Goal: Task Accomplishment & Management: Complete application form

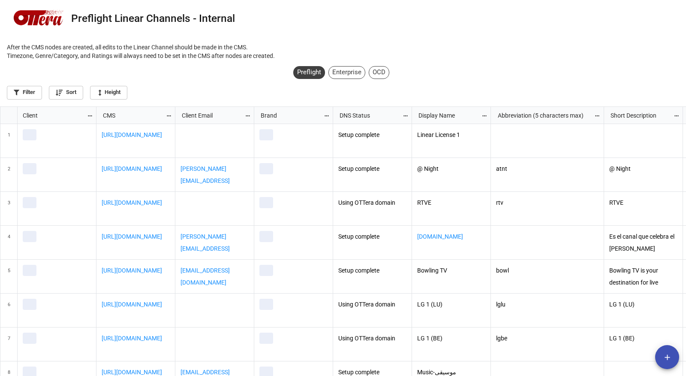
scroll to position [265, 681]
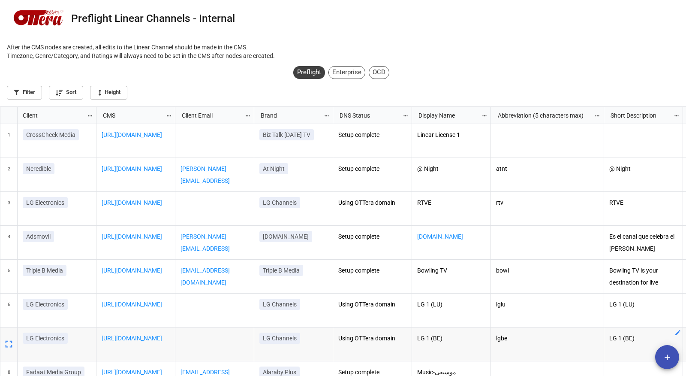
click at [663, 355] on icon "add" at bounding box center [667, 357] width 9 height 9
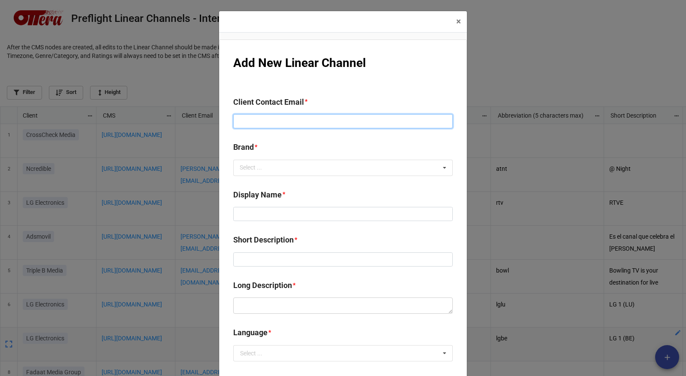
click at [311, 123] on input at bounding box center [343, 121] width 220 height 15
paste input "[PERSON_NAME][EMAIL_ADDRESS][DOMAIN_NAME]"
type input "[PERSON_NAME][EMAIL_ADDRESS][DOMAIN_NAME]"
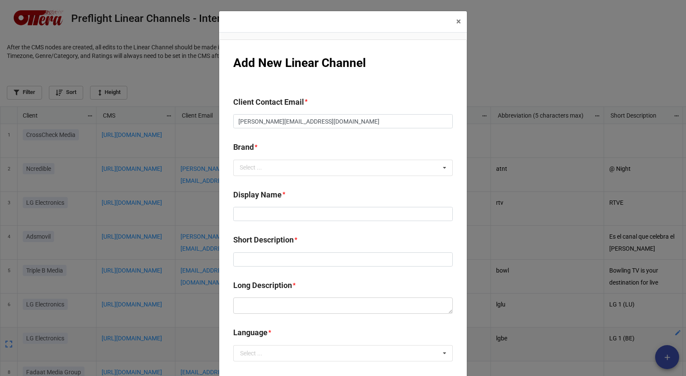
click at [350, 146] on b "Brand *" at bounding box center [343, 148] width 220 height 15
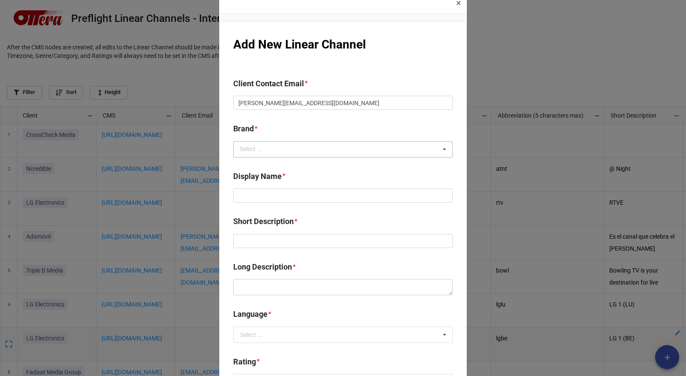
click at [342, 148] on div "Select ... No results found." at bounding box center [343, 149] width 220 height 16
type input "shade"
click at [332, 166] on div "The Shade Room" at bounding box center [343, 165] width 219 height 16
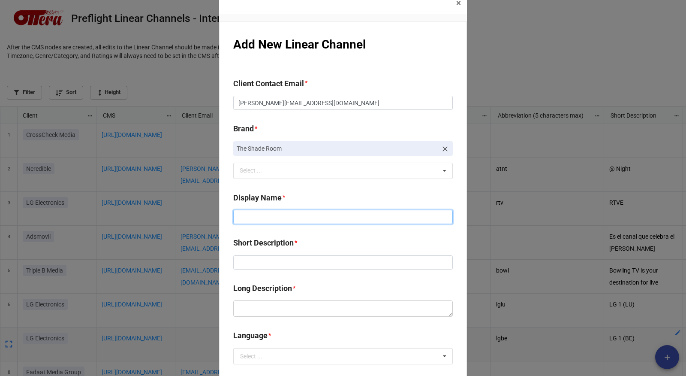
click at [257, 211] on input at bounding box center [343, 217] width 220 height 15
type input "The Shade Room"
click at [298, 169] on div "shade Select ... No results found." at bounding box center [343, 171] width 220 height 16
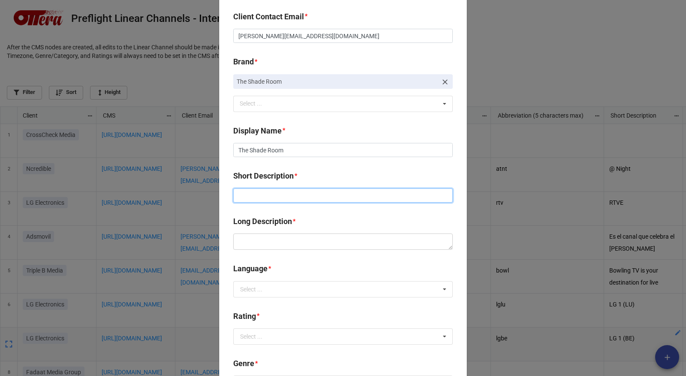
click at [254, 194] on input at bounding box center [343, 195] width 220 height 15
click at [304, 191] on input "The Shade Room" at bounding box center [343, 195] width 220 height 15
type input "The Shade Room"
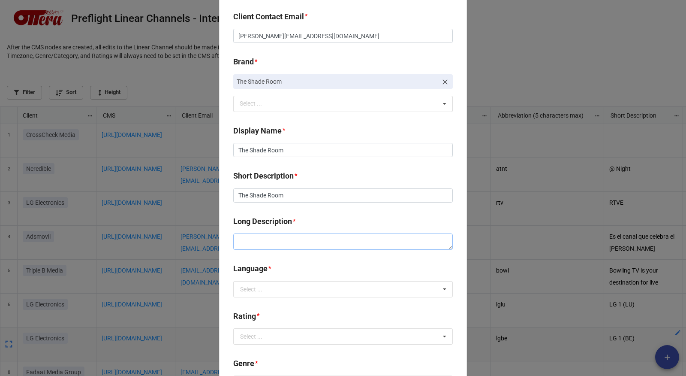
click at [289, 242] on textarea at bounding box center [343, 241] width 220 height 16
paste textarea "The Shade Room"
type textarea "x"
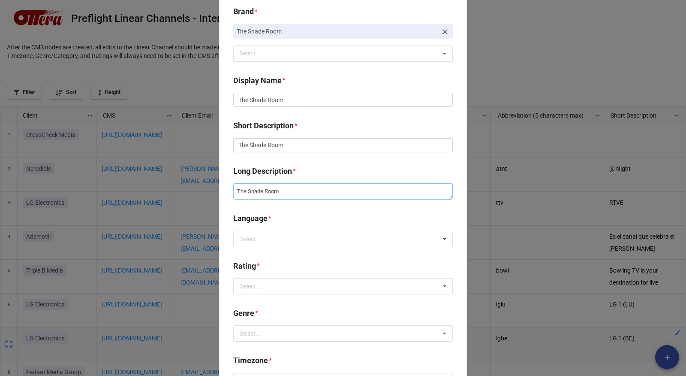
scroll to position [160, 0]
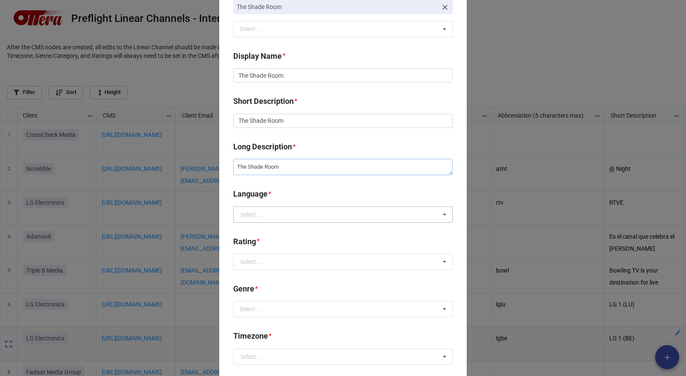
type textarea "The Shade Room"
click at [282, 218] on input "text" at bounding box center [343, 214] width 219 height 15
click at [277, 243] on div "en" at bounding box center [343, 246] width 219 height 16
click at [277, 260] on input "text" at bounding box center [343, 261] width 219 height 15
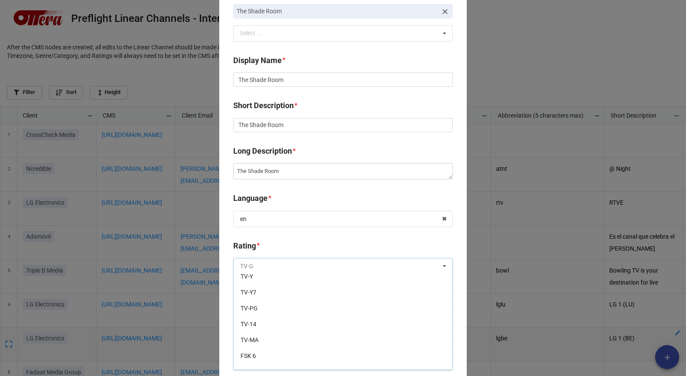
scroll to position [26, 0]
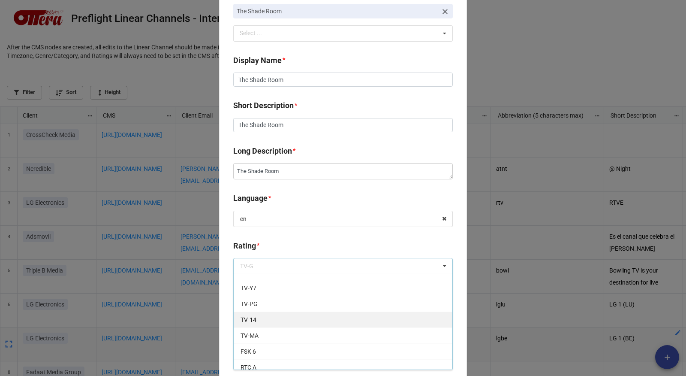
click at [283, 315] on div "TV-14" at bounding box center [343, 319] width 219 height 16
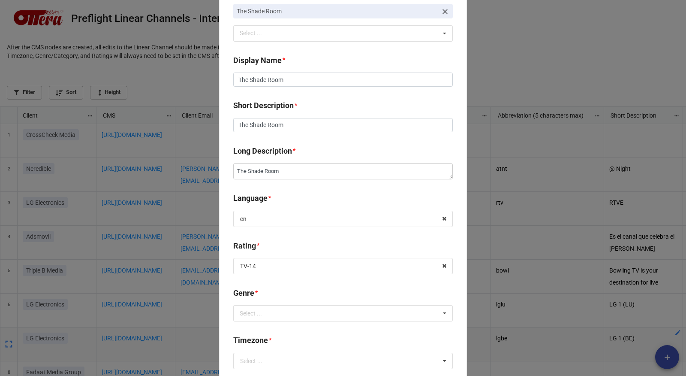
scroll to position [309, 0]
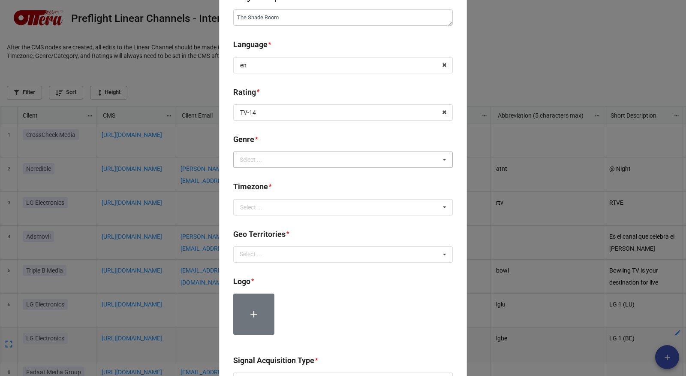
click at [286, 159] on div "Select ... Action Animation Anime Automotive Black Cartoon Children Dance Drama…" at bounding box center [343, 159] width 220 height 16
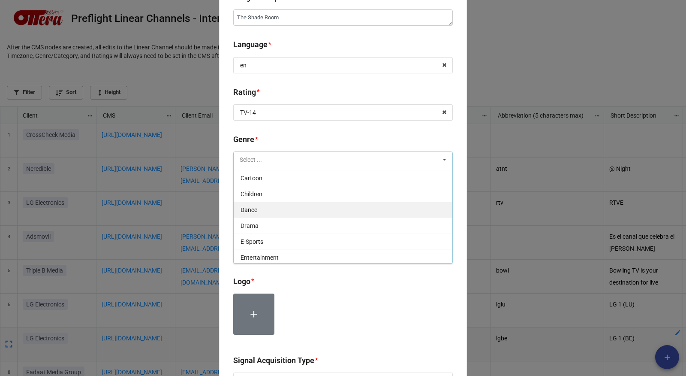
scroll to position [40, 0]
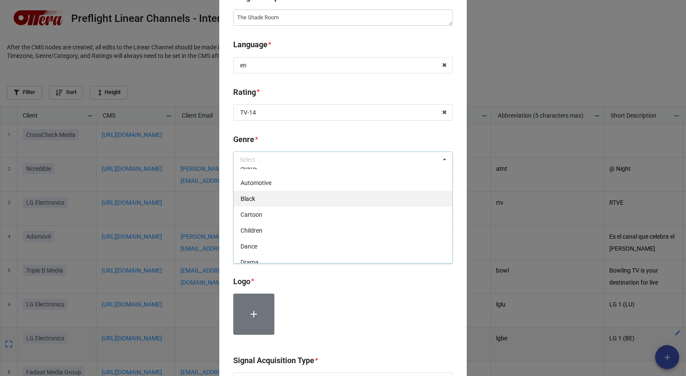
click at [285, 197] on div "Black" at bounding box center [343, 198] width 219 height 16
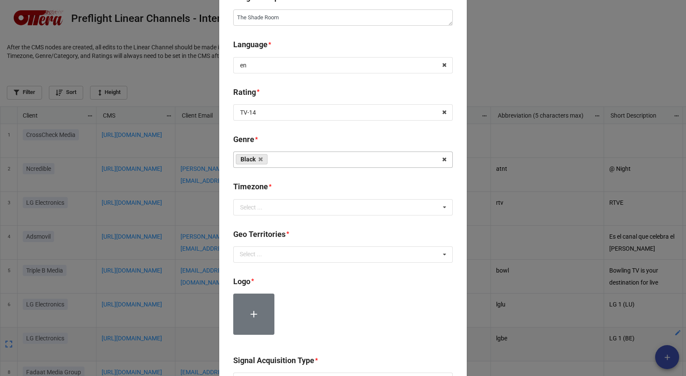
click at [223, 199] on div "Add New Linear Channel Client Contact Email * [EMAIL_ADDRESS][DOMAIN_NAME] Bran…" at bounding box center [343, 191] width 248 height 922
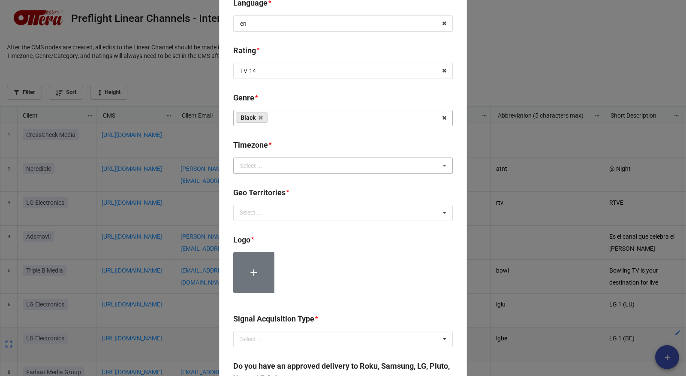
click at [248, 168] on div "Select ..." at bounding box center [251, 166] width 22 height 6
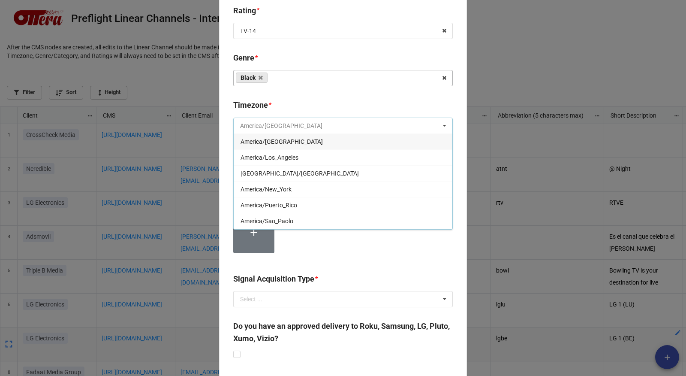
scroll to position [388, 0]
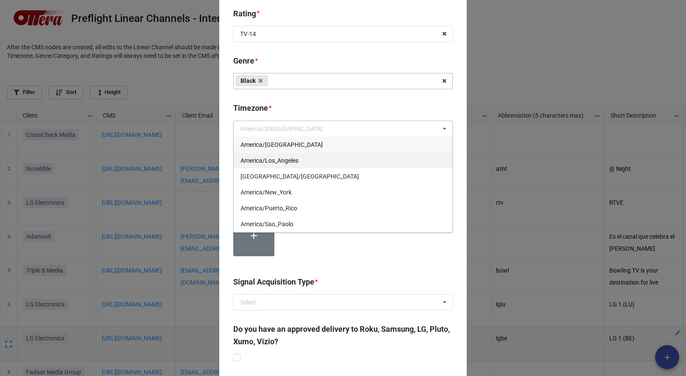
click at [379, 163] on div "America/Los_Angeles" at bounding box center [343, 160] width 219 height 16
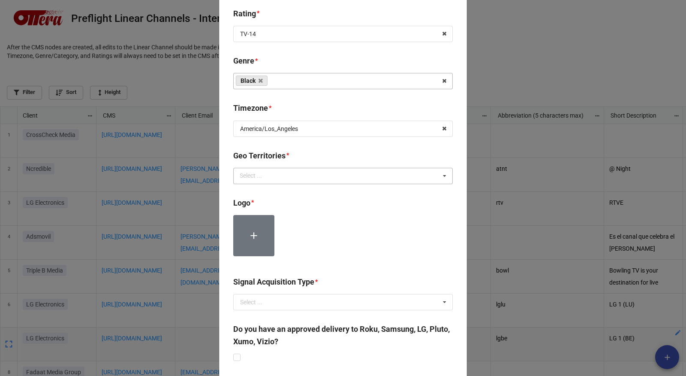
click at [378, 180] on div "Select ... No results found." at bounding box center [343, 176] width 220 height 16
type textarea "x"
click at [226, 188] on div "Add New Linear Channel Client Contact Email * [EMAIL_ADDRESS][DOMAIN_NAME] Bran…" at bounding box center [343, 113] width 248 height 922
click at [255, 178] on div "Select ..." at bounding box center [256, 176] width 37 height 10
type input "globa"
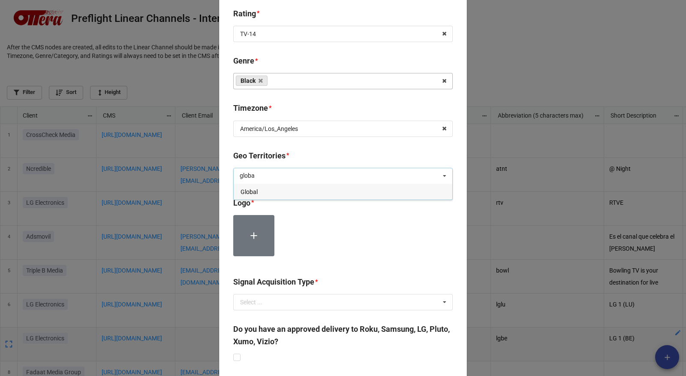
click at [263, 190] on div "Global" at bounding box center [343, 192] width 219 height 16
type textarea "x"
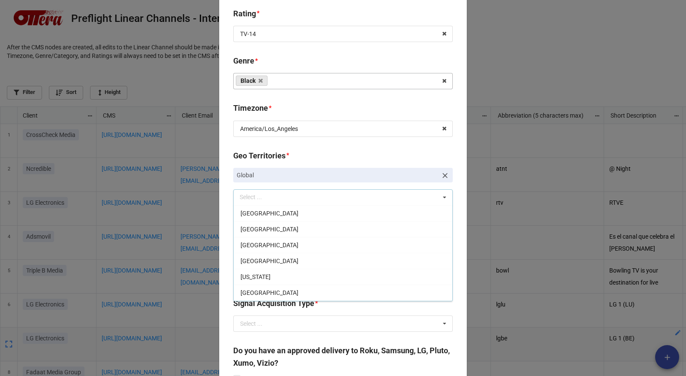
click at [225, 206] on div "Add New Linear Channel Client Contact Email * [EMAIL_ADDRESS][DOMAIN_NAME] Bran…" at bounding box center [343, 123] width 248 height 943
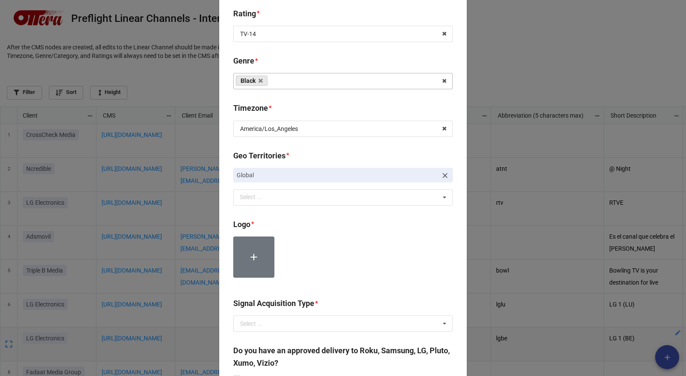
scroll to position [388, 0]
click at [254, 244] on label at bounding box center [253, 256] width 41 height 41
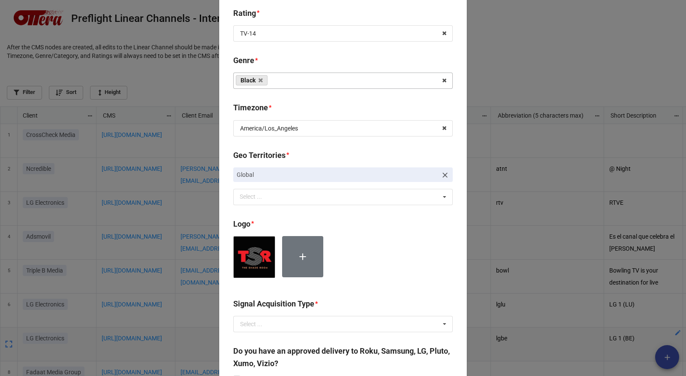
scroll to position [498, 0]
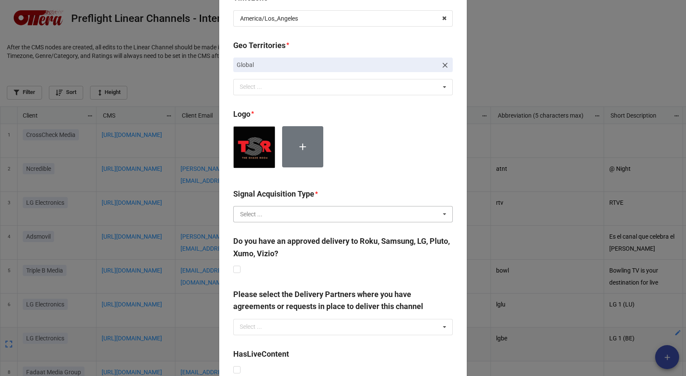
click at [398, 217] on input "text" at bounding box center [343, 213] width 219 height 15
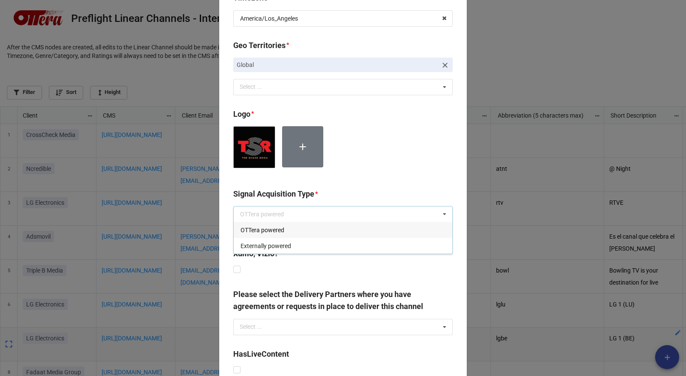
click at [389, 230] on div "OTTera powered" at bounding box center [343, 230] width 219 height 16
type textarea "x"
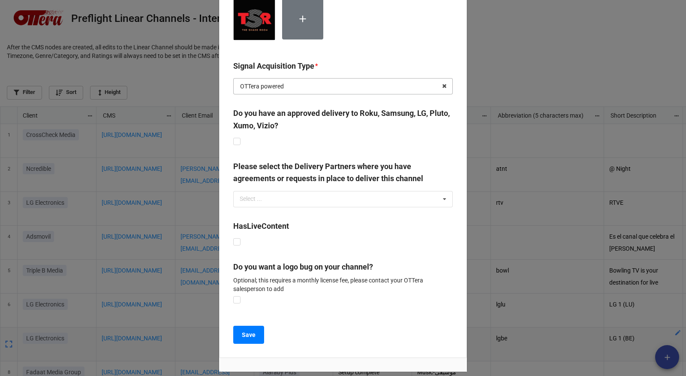
scroll to position [626, 0]
click at [331, 229] on b "HasLiveContent" at bounding box center [343, 227] width 220 height 15
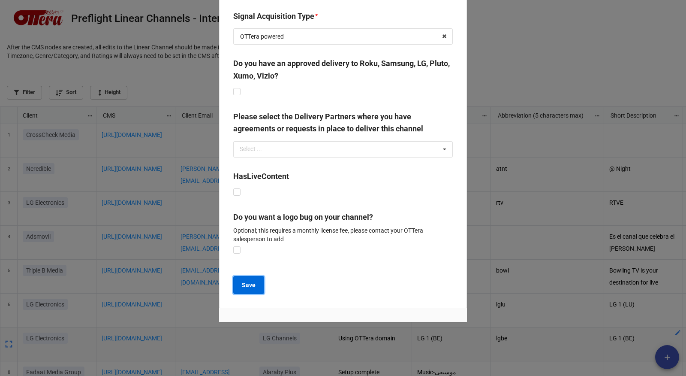
click at [253, 285] on b "Save" at bounding box center [249, 284] width 14 height 9
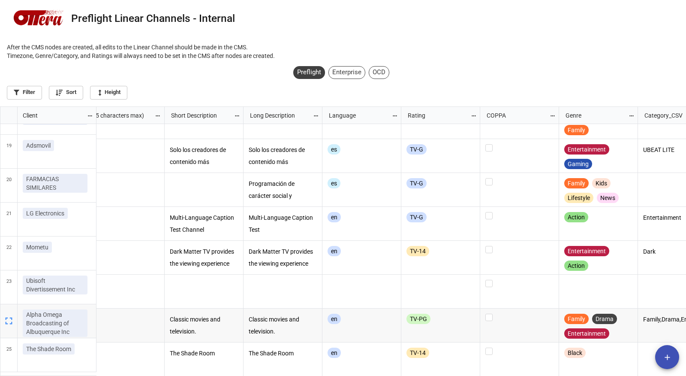
scroll to position [0, 0]
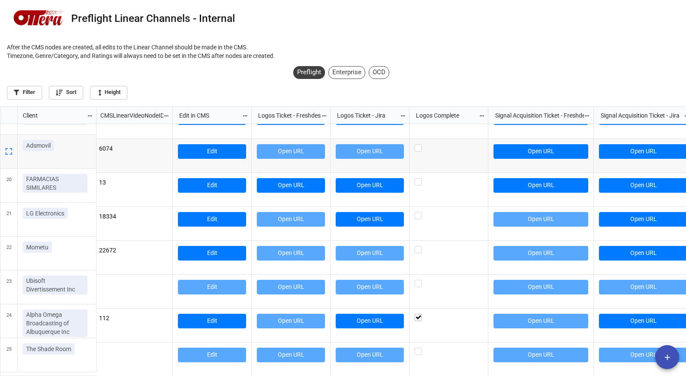
click at [447, 57] on p "After the CMS nodes are created, all edits to the Linear Channel should be made…" at bounding box center [343, 51] width 672 height 17
